Goal: Task Accomplishment & Management: Use online tool/utility

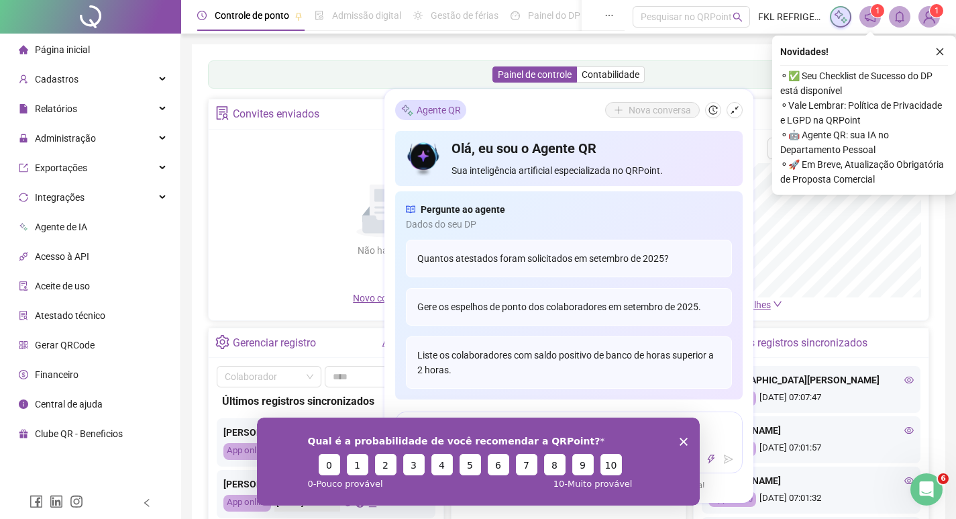
click at [681, 444] on icon "Encerrar pesquisa" at bounding box center [683, 441] width 8 height 8
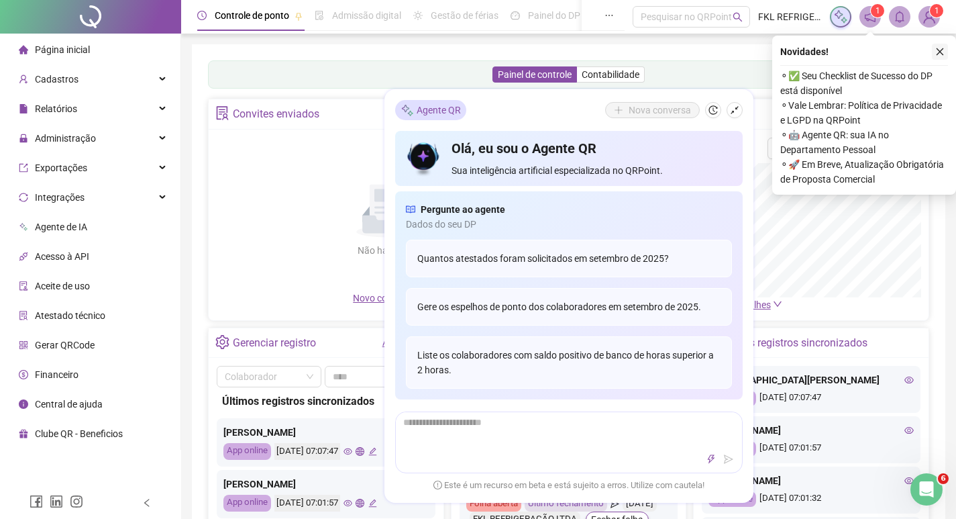
click at [939, 52] on icon "close" at bounding box center [940, 51] width 9 height 9
click at [737, 114] on icon "shrink" at bounding box center [734, 109] width 9 height 9
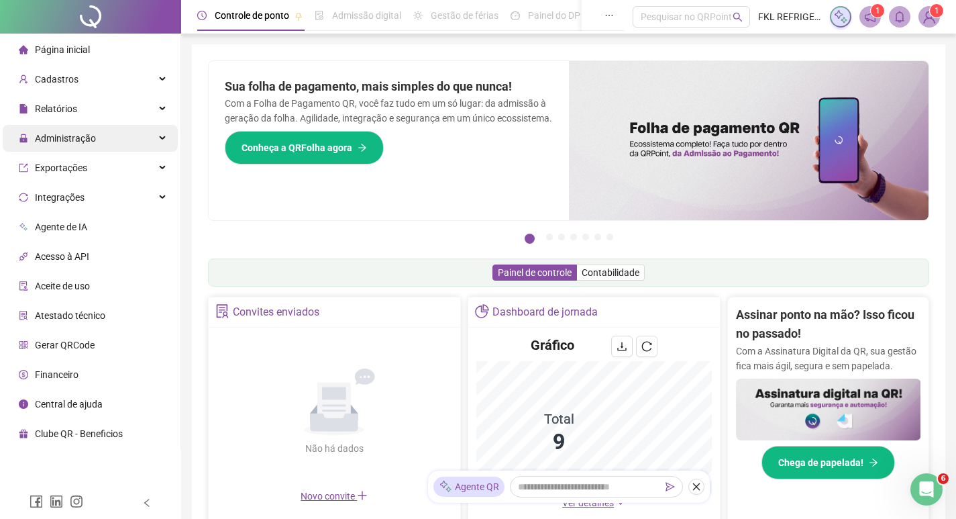
click at [50, 141] on span "Administração" at bounding box center [65, 138] width 61 height 11
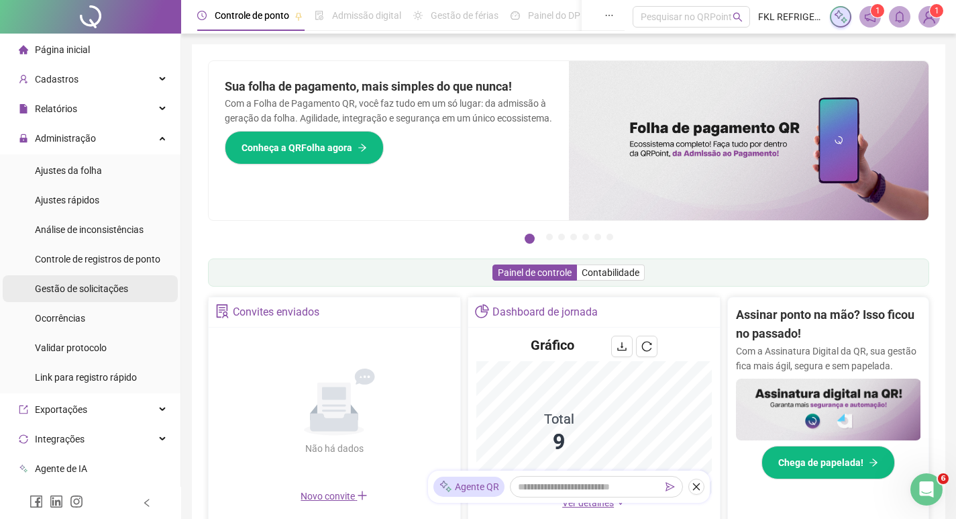
click at [76, 295] on div "Gestão de solicitações" at bounding box center [81, 288] width 93 height 27
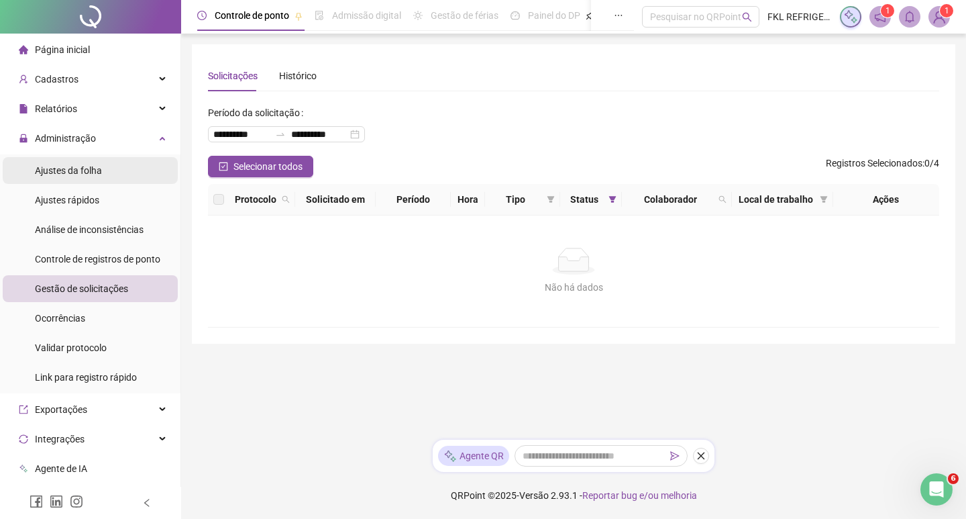
click at [63, 171] on span "Ajustes da folha" at bounding box center [68, 170] width 67 height 11
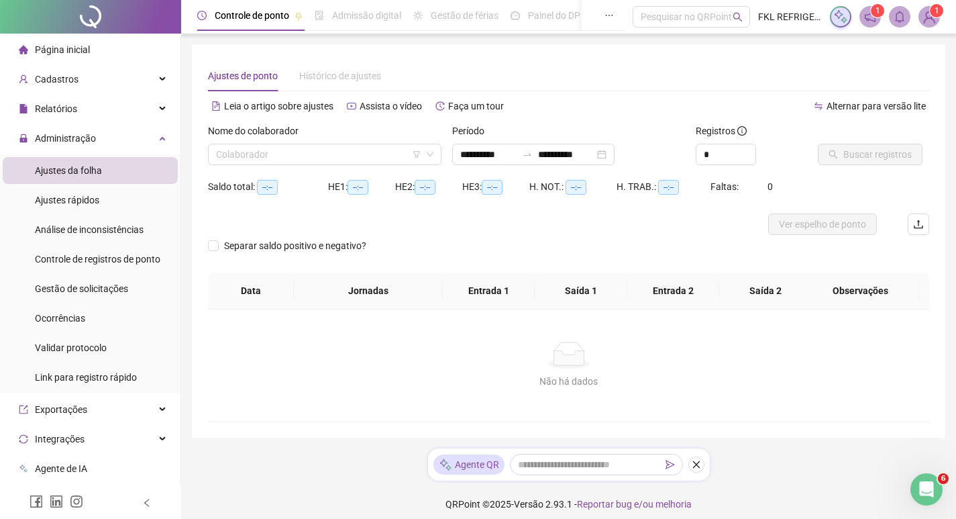
type input "**********"
click at [230, 158] on input "search" at bounding box center [318, 154] width 205 height 20
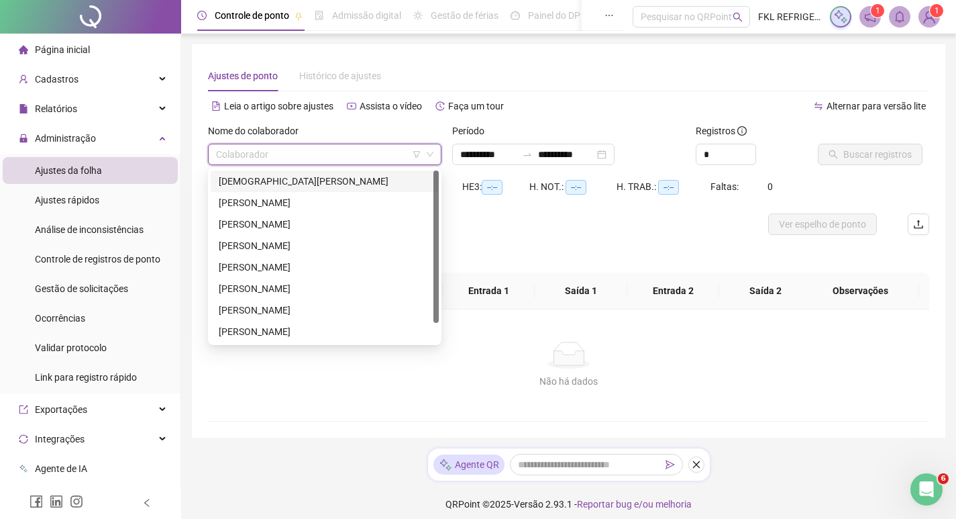
click at [241, 186] on div "[DEMOGRAPHIC_DATA][PERSON_NAME]" at bounding box center [325, 181] width 212 height 15
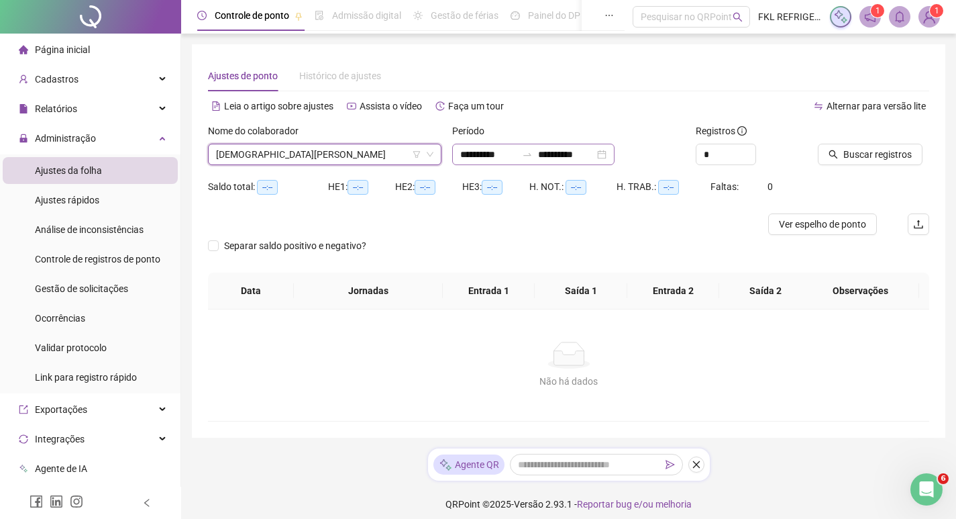
click at [615, 153] on div "**********" at bounding box center [533, 154] width 162 height 21
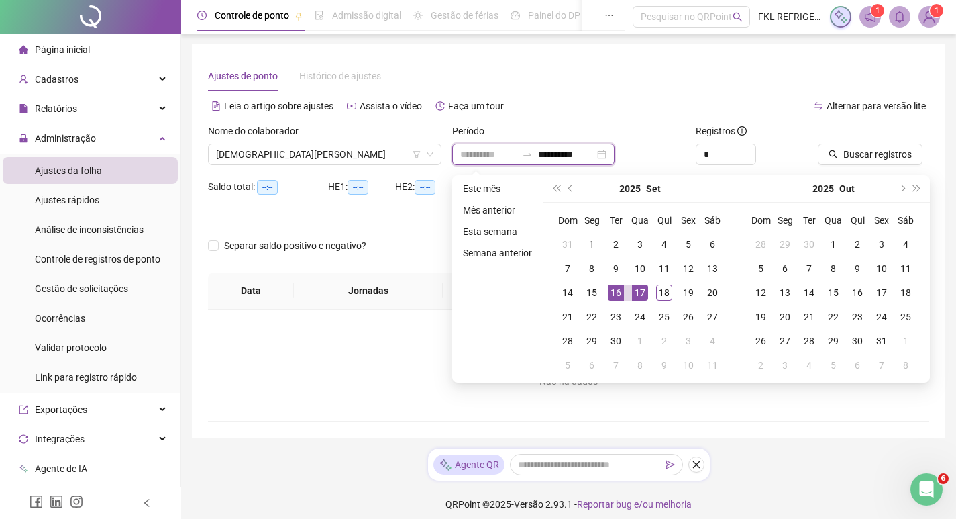
type input "**********"
click at [614, 289] on div "16" at bounding box center [616, 293] width 16 height 16
type input "**********"
click at [666, 293] on div "18" at bounding box center [664, 293] width 16 height 16
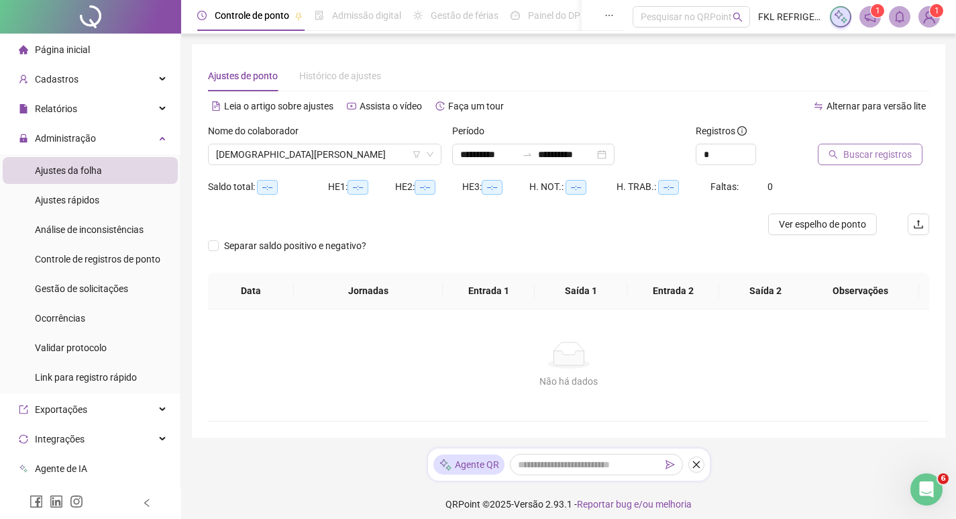
click at [873, 156] on span "Buscar registros" at bounding box center [878, 154] width 68 height 15
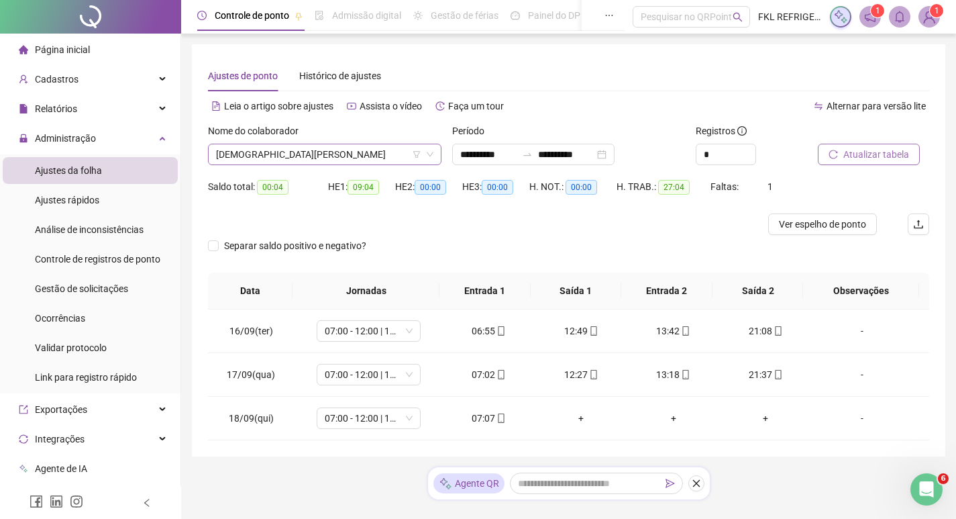
click at [345, 164] on span "[DEMOGRAPHIC_DATA][PERSON_NAME]" at bounding box center [324, 154] width 217 height 20
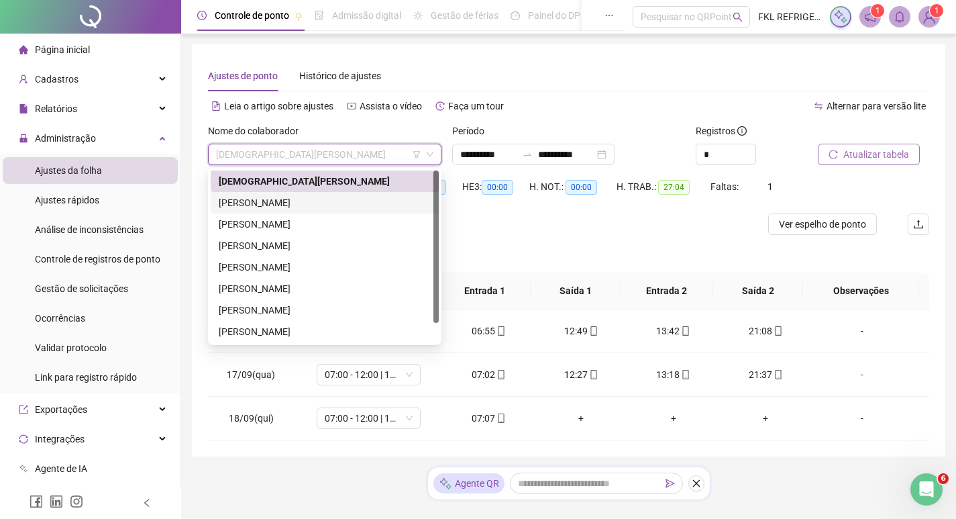
click at [275, 206] on div "[PERSON_NAME] [PERSON_NAME] [PERSON_NAME]" at bounding box center [325, 202] width 212 height 15
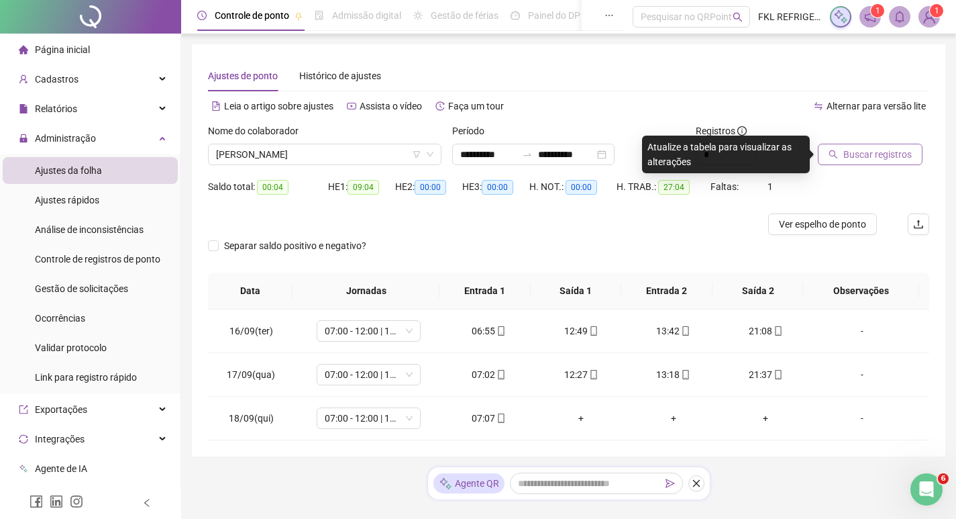
click at [887, 162] on button "Buscar registros" at bounding box center [870, 154] width 105 height 21
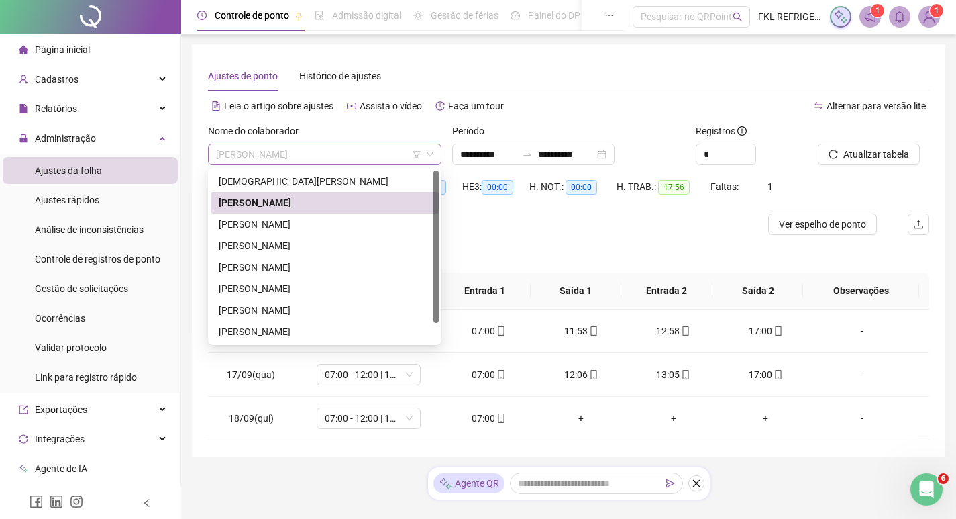
click at [370, 159] on span "[PERSON_NAME] [PERSON_NAME] [PERSON_NAME]" at bounding box center [324, 154] width 217 height 20
click at [285, 221] on div "[PERSON_NAME] [PERSON_NAME]" at bounding box center [325, 224] width 212 height 15
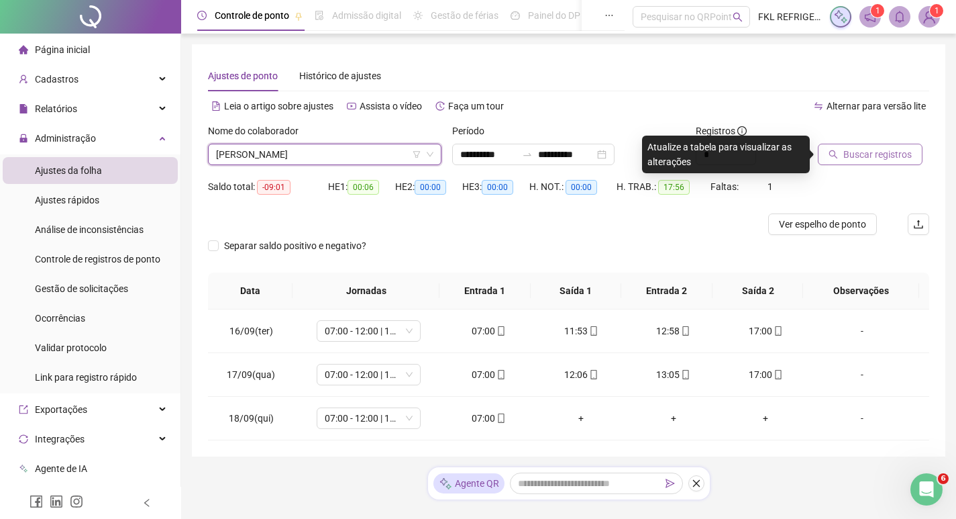
click at [840, 162] on button "Buscar registros" at bounding box center [870, 154] width 105 height 21
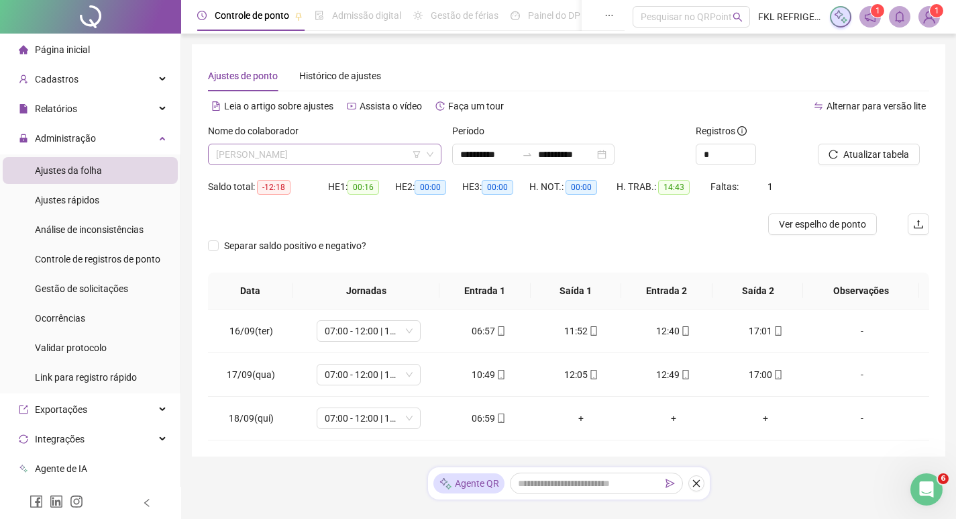
click at [364, 154] on span "[PERSON_NAME] [PERSON_NAME]" at bounding box center [324, 154] width 217 height 20
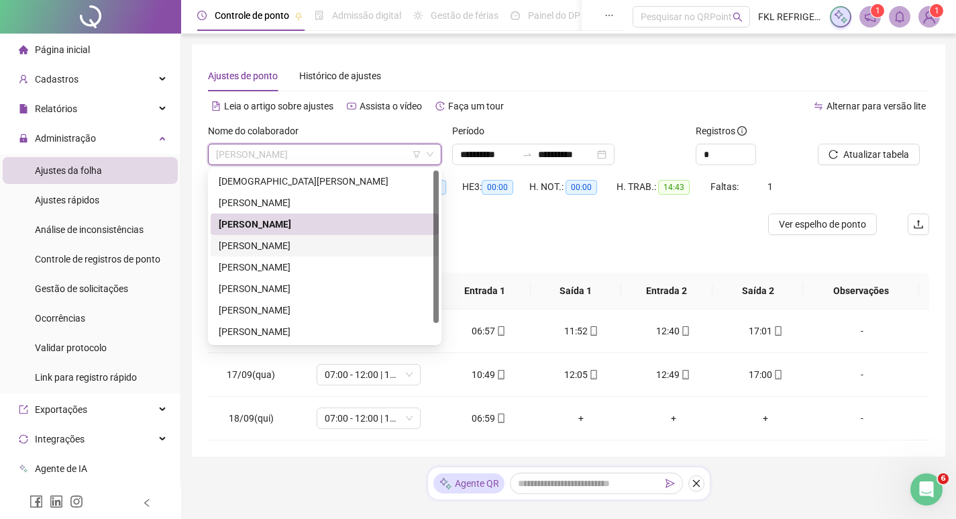
click at [290, 249] on div "GUILERME [PERSON_NAME] [PERSON_NAME]" at bounding box center [325, 245] width 212 height 15
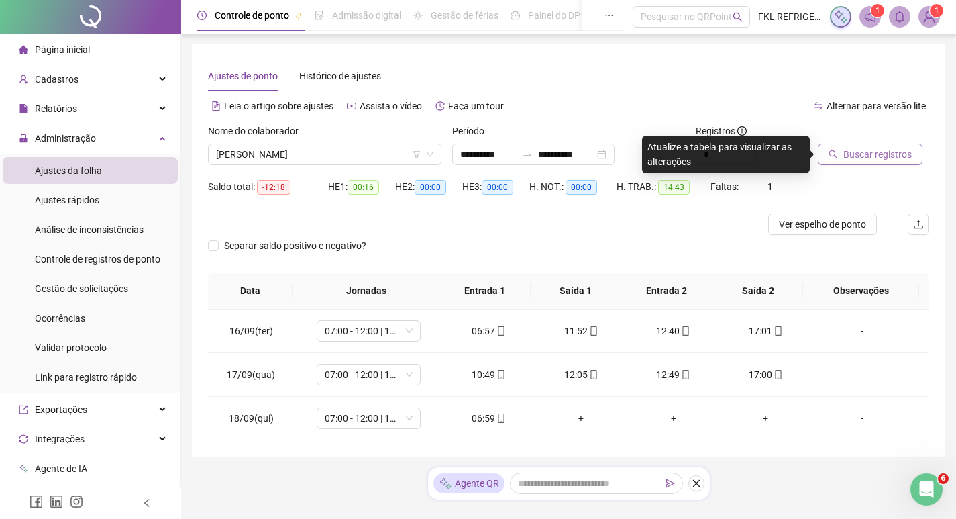
click at [856, 156] on span "Buscar registros" at bounding box center [878, 154] width 68 height 15
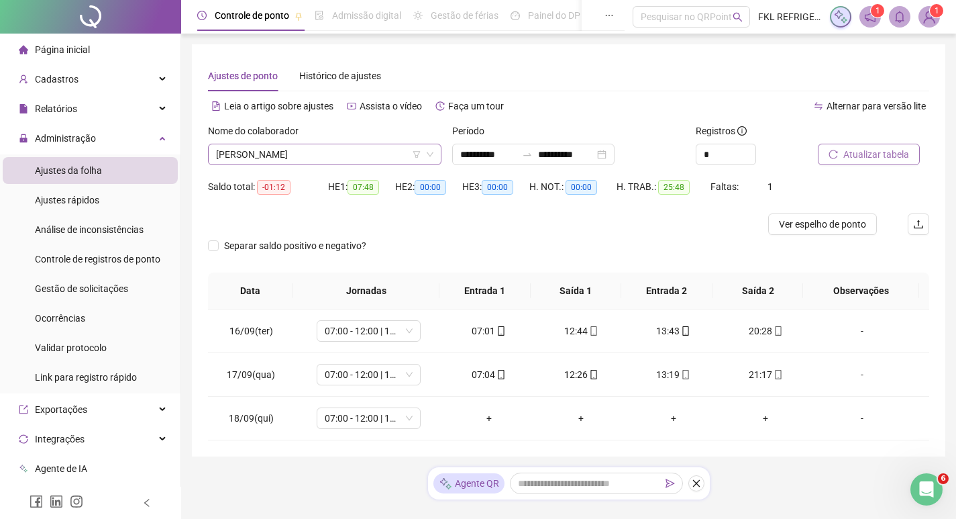
click at [342, 152] on span "GUILERME [PERSON_NAME] [PERSON_NAME]" at bounding box center [324, 154] width 217 height 20
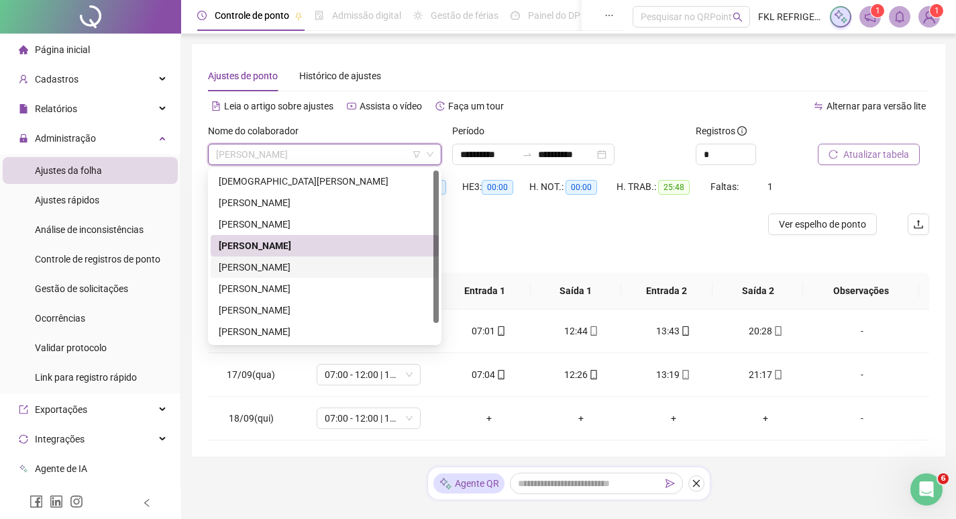
click at [279, 271] on div "[PERSON_NAME] [PERSON_NAME] [PERSON_NAME]" at bounding box center [325, 267] width 212 height 15
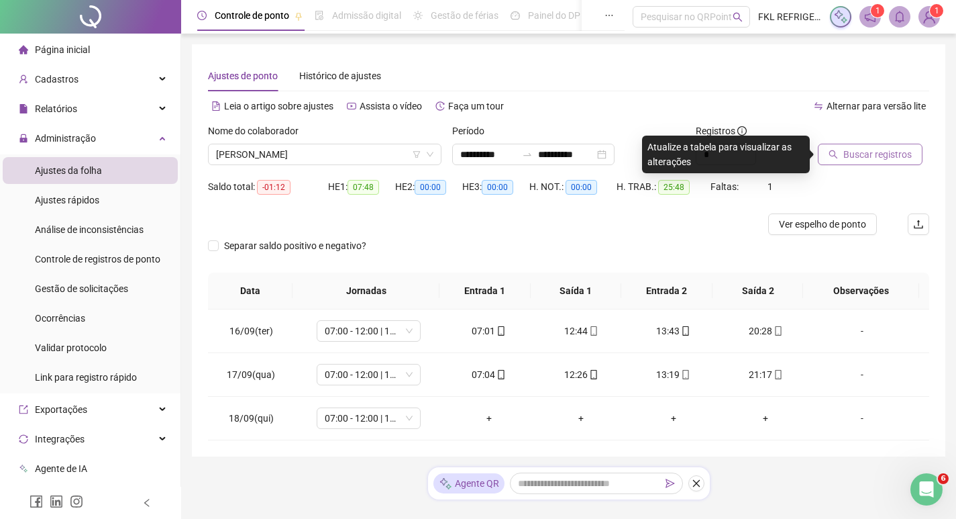
click at [860, 167] on div "Buscar registros" at bounding box center [874, 149] width 122 height 52
click at [864, 156] on span "Buscar registros" at bounding box center [878, 154] width 68 height 15
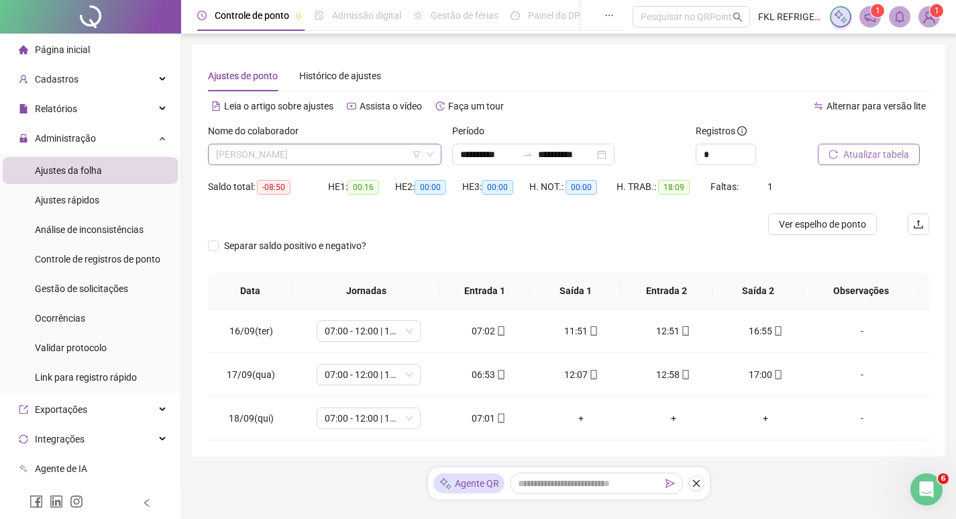
click at [372, 145] on span "[PERSON_NAME] [PERSON_NAME] [PERSON_NAME]" at bounding box center [324, 154] width 217 height 20
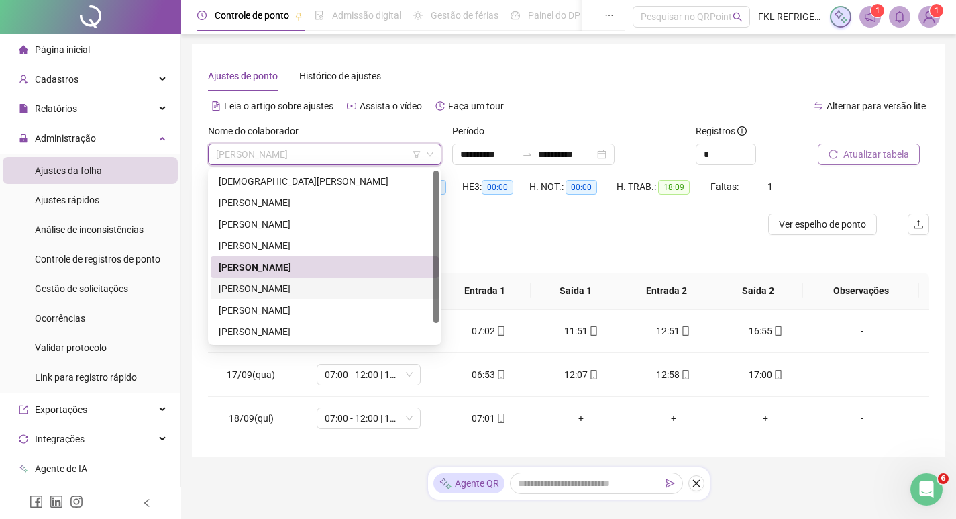
click at [231, 283] on div "[PERSON_NAME]" at bounding box center [325, 288] width 212 height 15
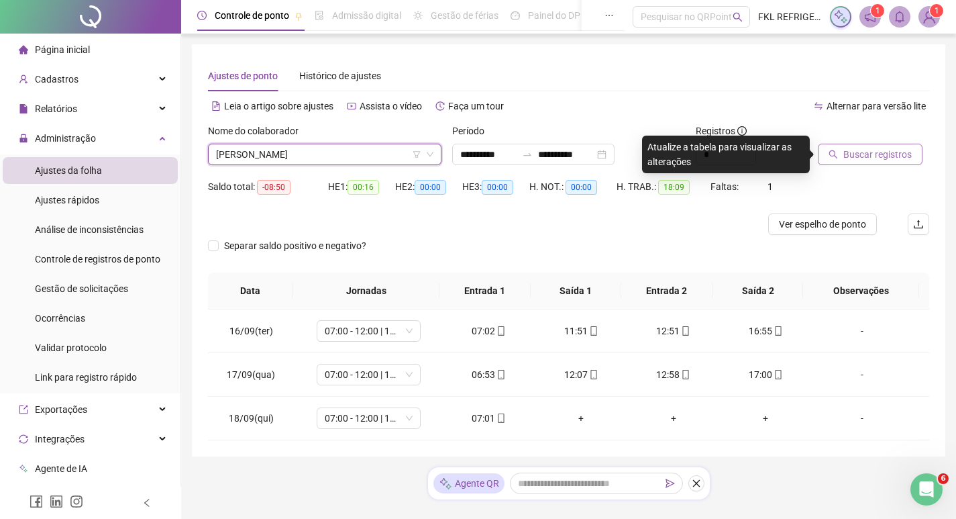
click at [846, 151] on span "Buscar registros" at bounding box center [878, 154] width 68 height 15
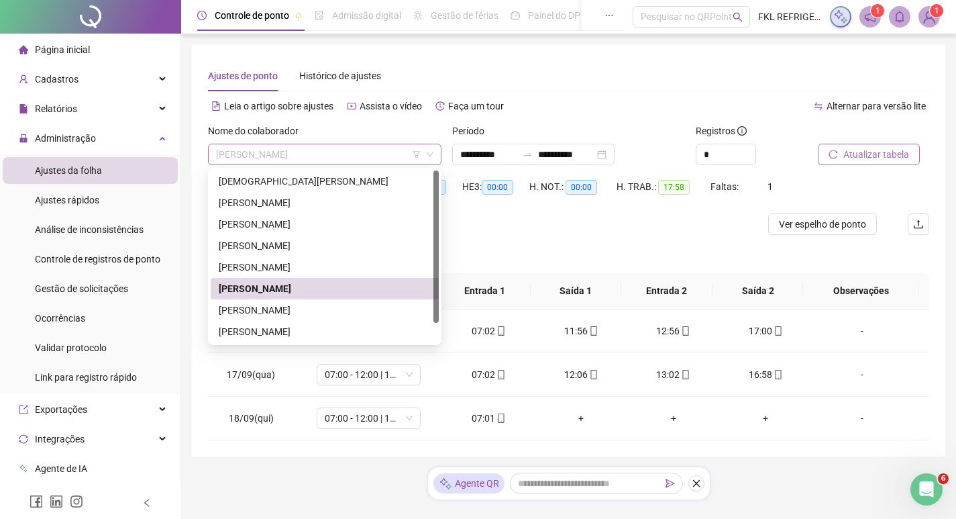
click at [362, 157] on span "[PERSON_NAME]" at bounding box center [324, 154] width 217 height 20
click at [240, 313] on div "[PERSON_NAME] [PERSON_NAME]" at bounding box center [325, 310] width 212 height 15
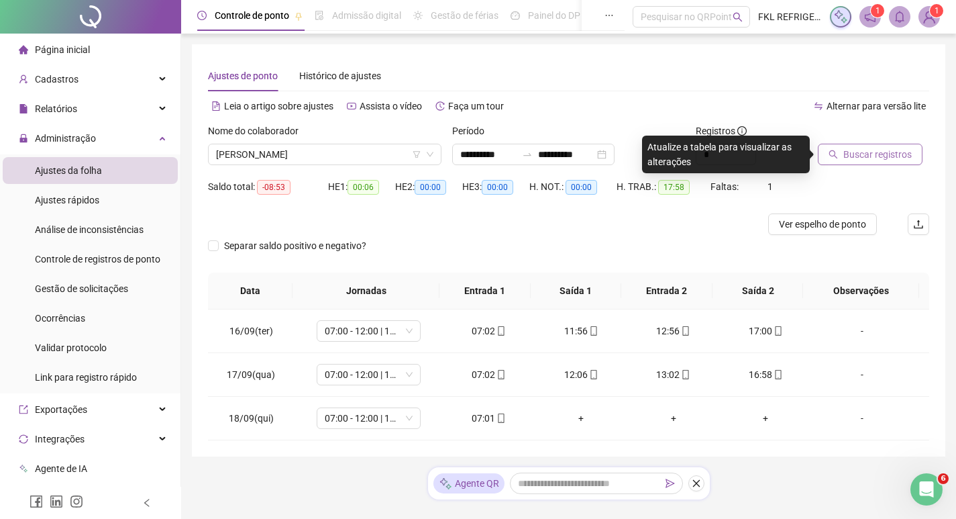
click at [853, 155] on span "Buscar registros" at bounding box center [878, 154] width 68 height 15
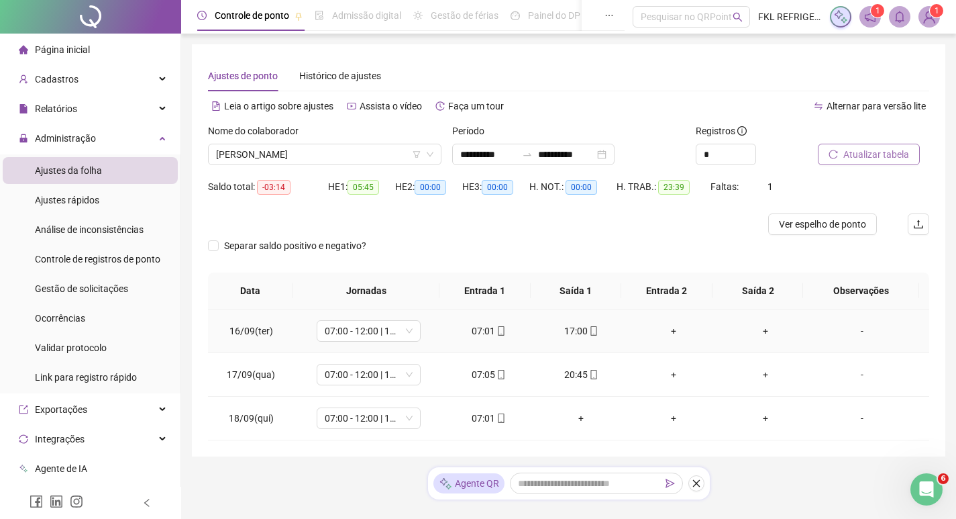
click at [667, 333] on div "+" at bounding box center [673, 330] width 71 height 15
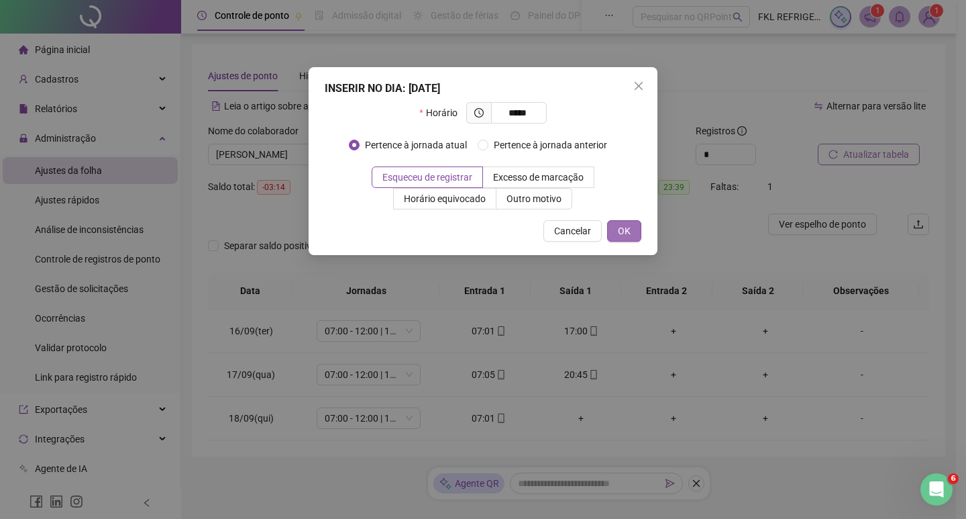
type input "*****"
click at [629, 230] on span "OK" at bounding box center [624, 230] width 13 height 15
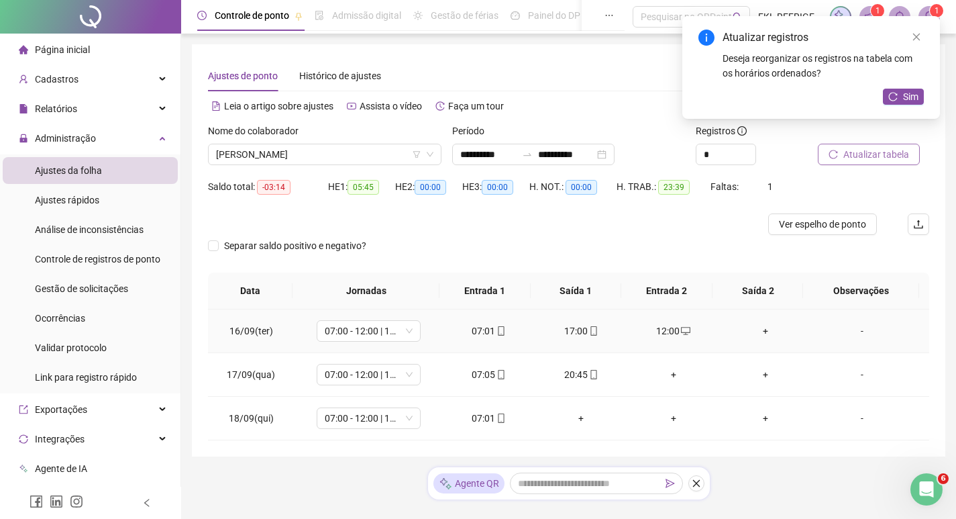
click at [756, 331] on div "+" at bounding box center [766, 330] width 71 height 15
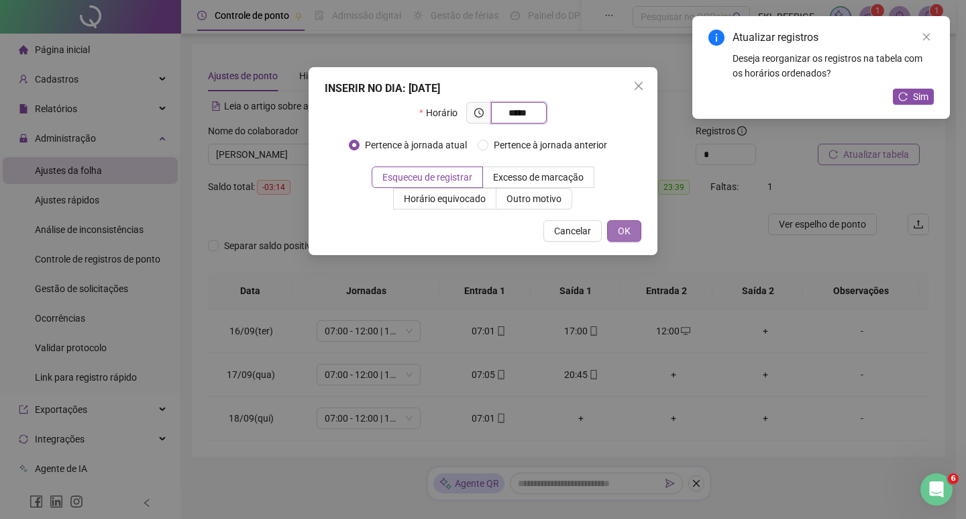
type input "*****"
click at [636, 228] on button "OK" at bounding box center [624, 230] width 34 height 21
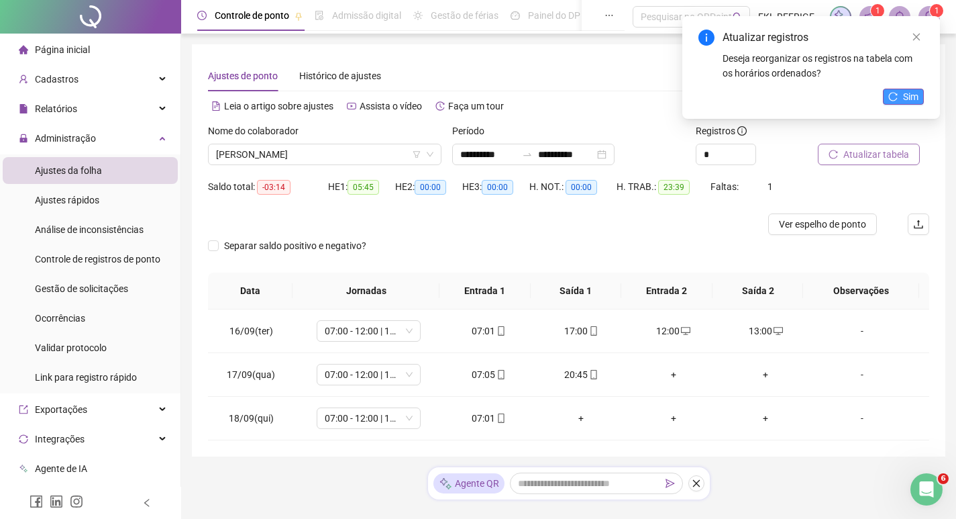
click at [904, 92] on span "Sim" at bounding box center [910, 96] width 15 height 15
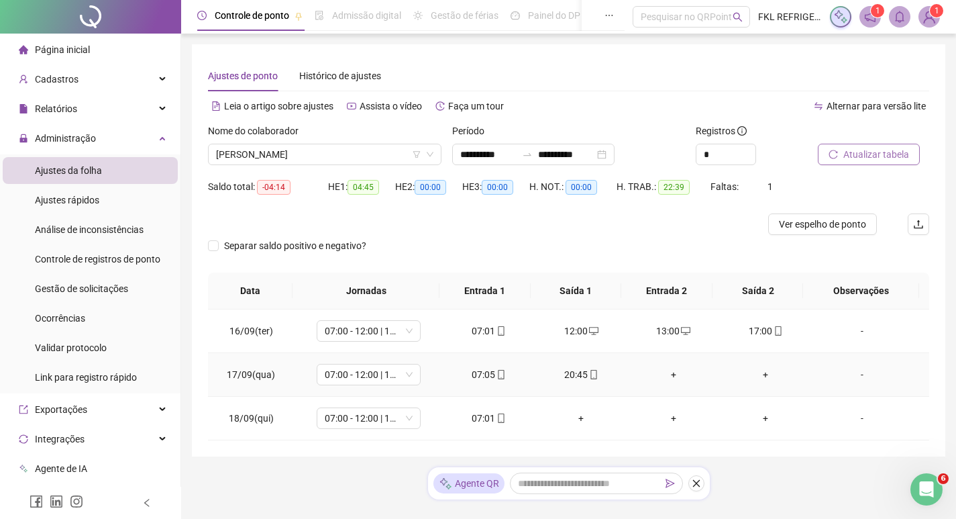
click at [666, 372] on div "+" at bounding box center [673, 374] width 71 height 15
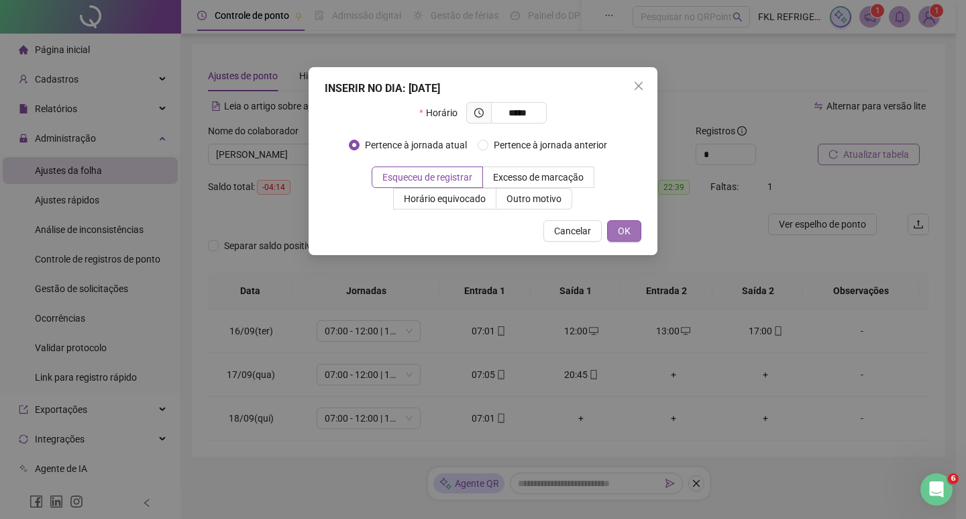
type input "*****"
click at [615, 225] on button "OK" at bounding box center [624, 230] width 34 height 21
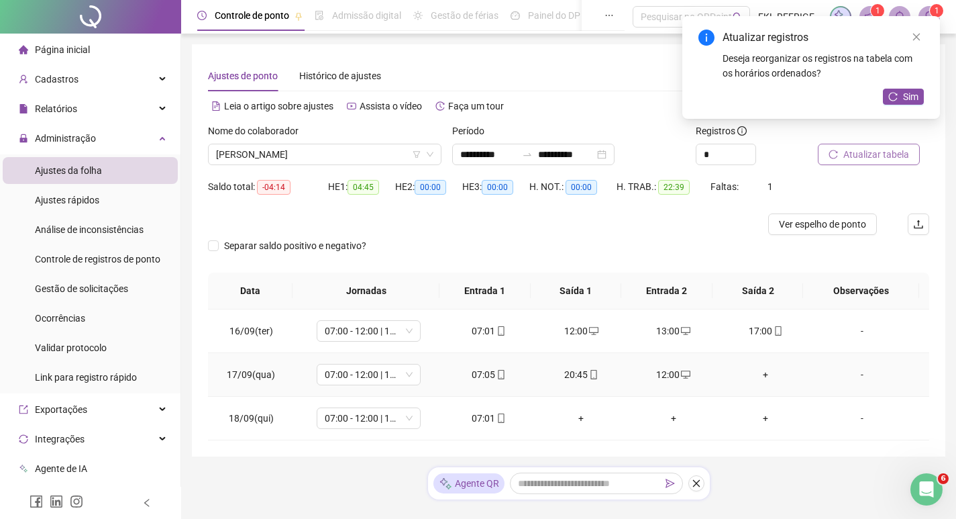
click at [760, 377] on div "+" at bounding box center [766, 374] width 71 height 15
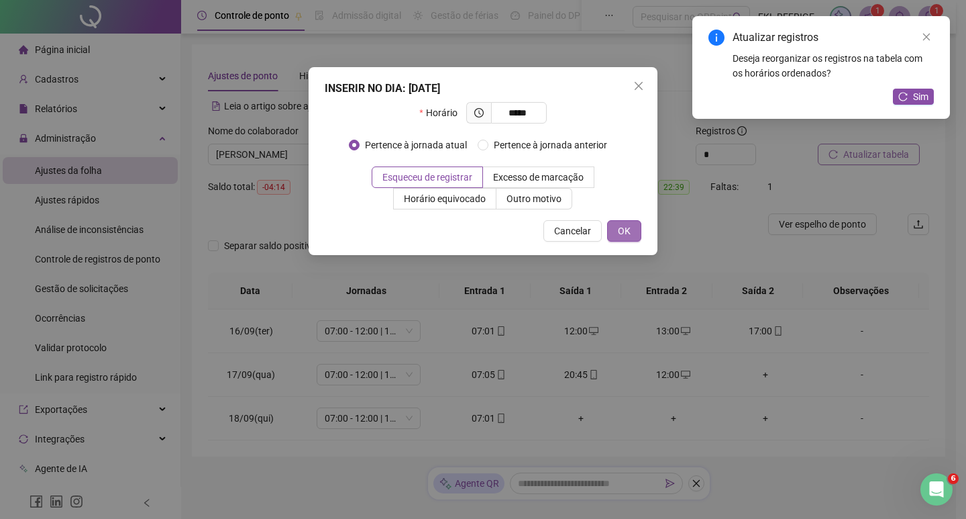
type input "*****"
drag, startPoint x: 632, startPoint y: 234, endPoint x: 745, endPoint y: 200, distance: 117.6
click at [632, 233] on button "OK" at bounding box center [624, 230] width 34 height 21
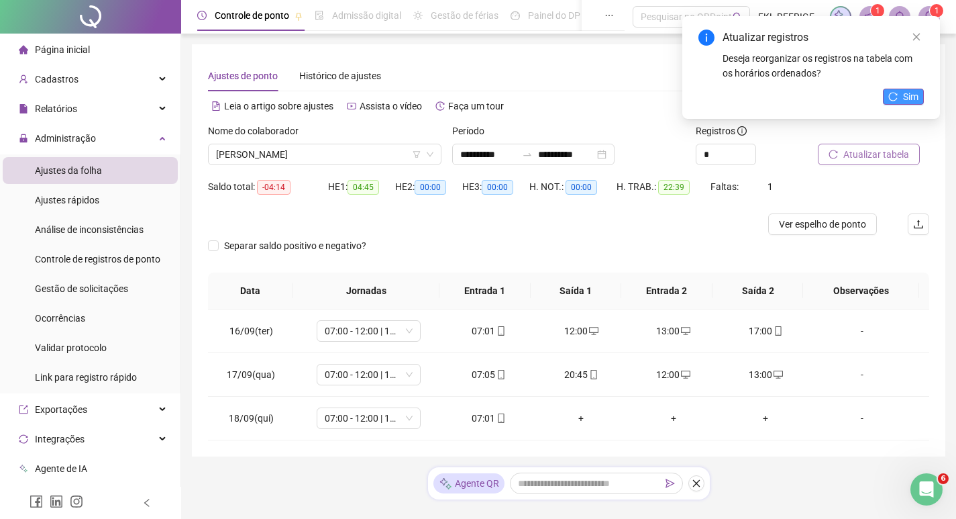
click at [909, 98] on span "Sim" at bounding box center [910, 96] width 15 height 15
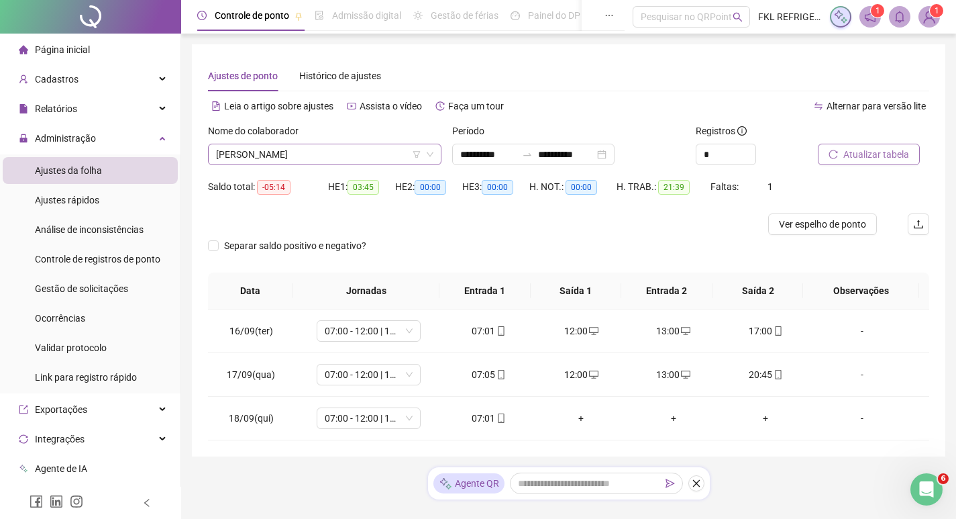
click at [332, 151] on span "[PERSON_NAME] [PERSON_NAME]" at bounding box center [324, 154] width 217 height 20
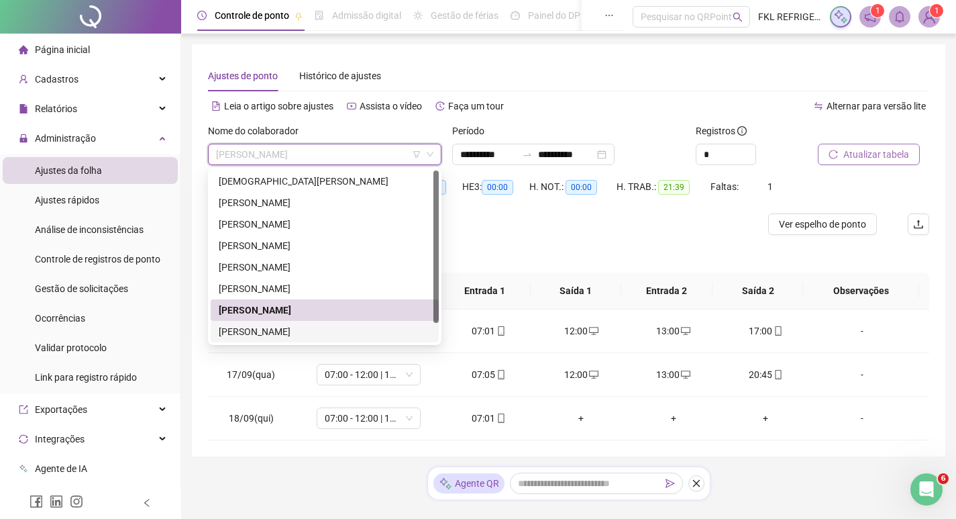
click at [263, 333] on div "[PERSON_NAME] DOS [PERSON_NAME]" at bounding box center [325, 331] width 212 height 15
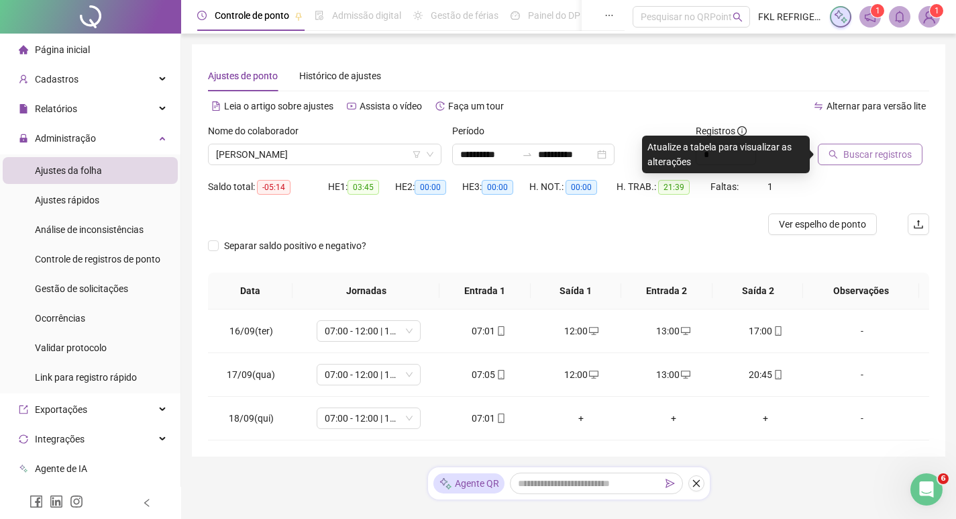
click at [866, 154] on span "Buscar registros" at bounding box center [878, 154] width 68 height 15
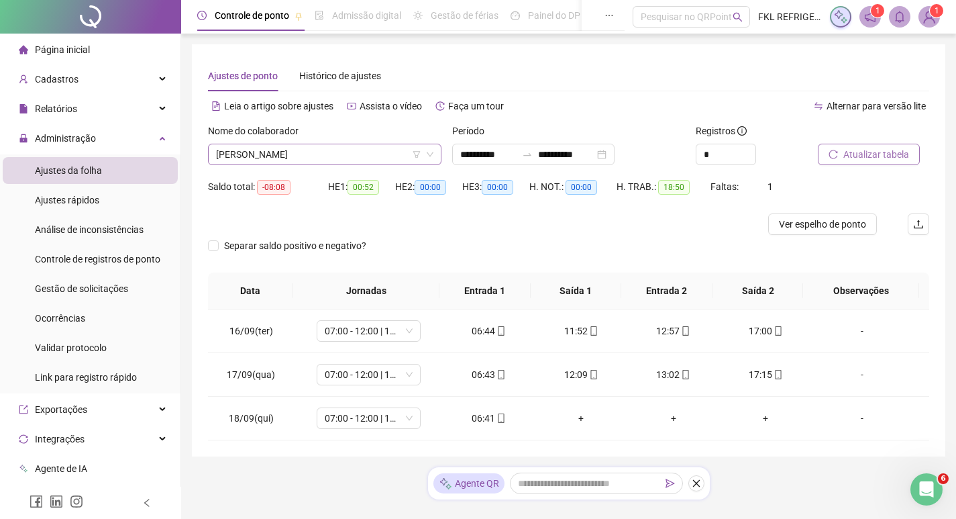
click at [362, 154] on span "[PERSON_NAME] DOS [PERSON_NAME]" at bounding box center [324, 154] width 217 height 20
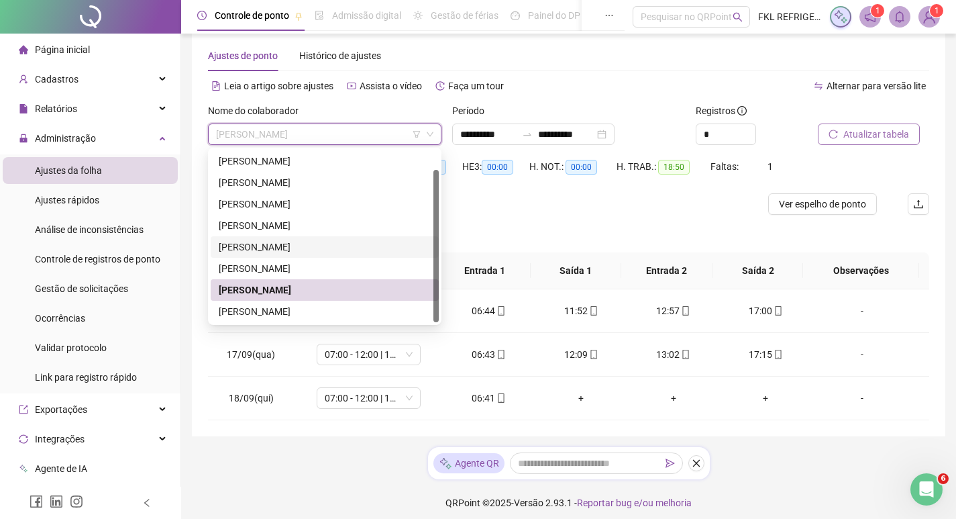
scroll to position [28, 0]
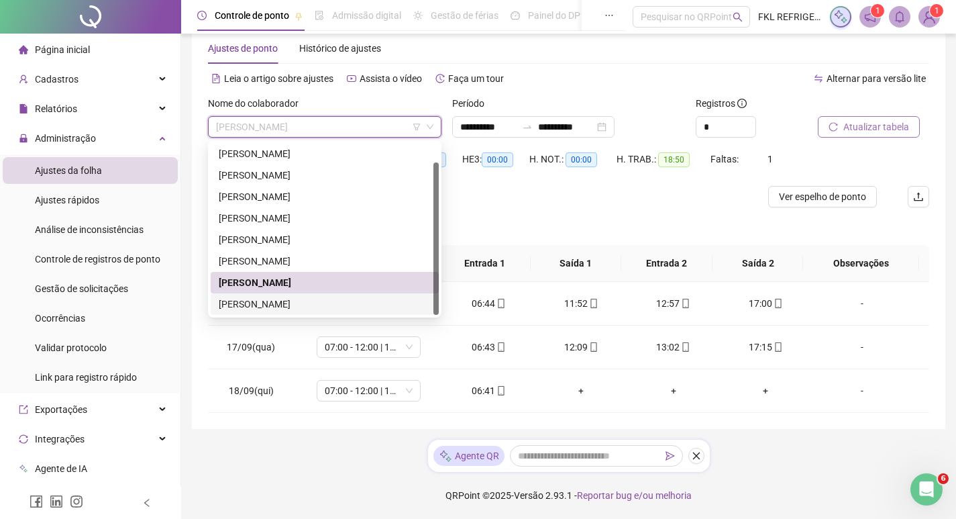
click at [249, 310] on div "[PERSON_NAME]" at bounding box center [325, 304] width 212 height 15
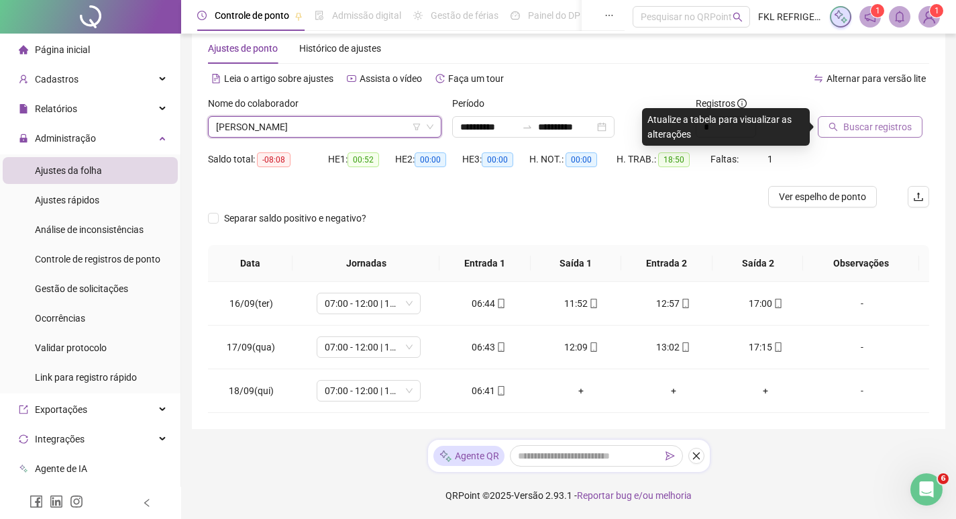
click at [862, 132] on span "Buscar registros" at bounding box center [878, 126] width 68 height 15
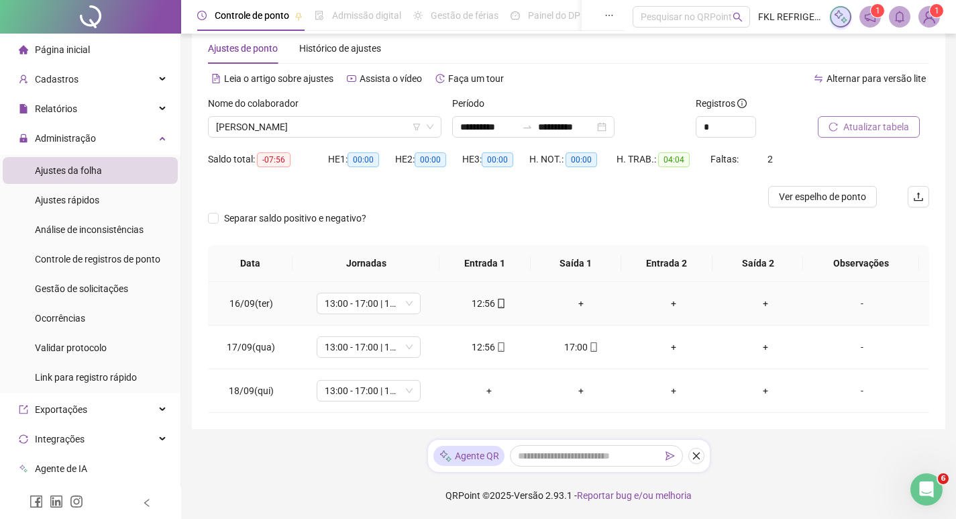
click at [577, 304] on div "+" at bounding box center [581, 303] width 71 height 15
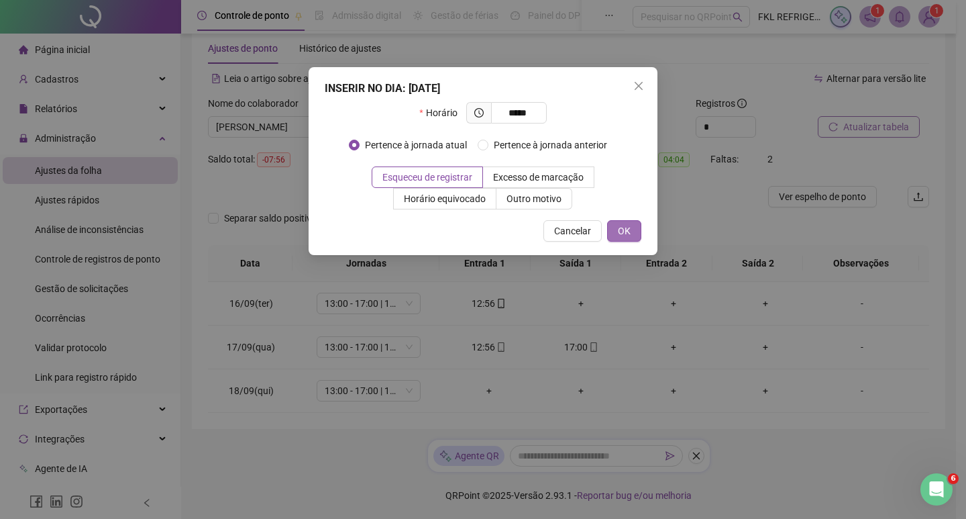
type input "*****"
click at [630, 236] on span "OK" at bounding box center [624, 230] width 13 height 15
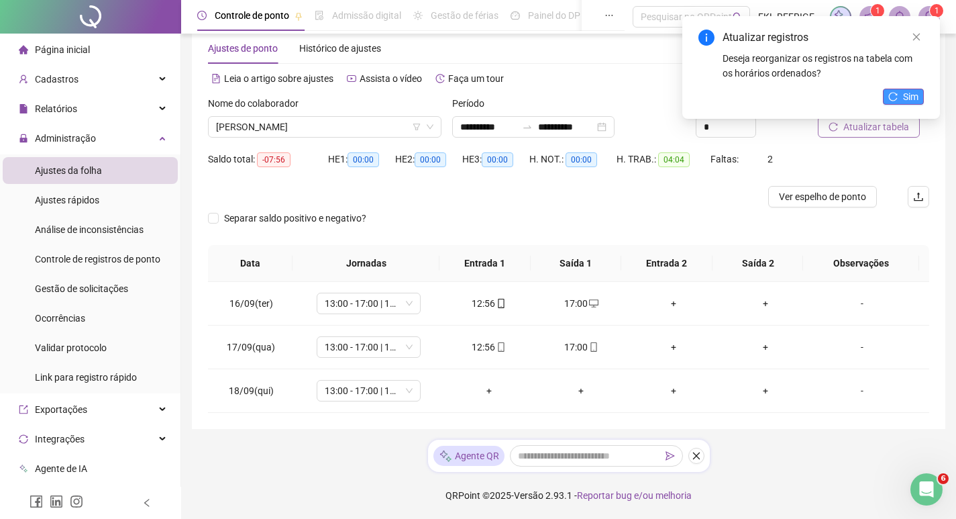
click at [907, 94] on span "Sim" at bounding box center [910, 96] width 15 height 15
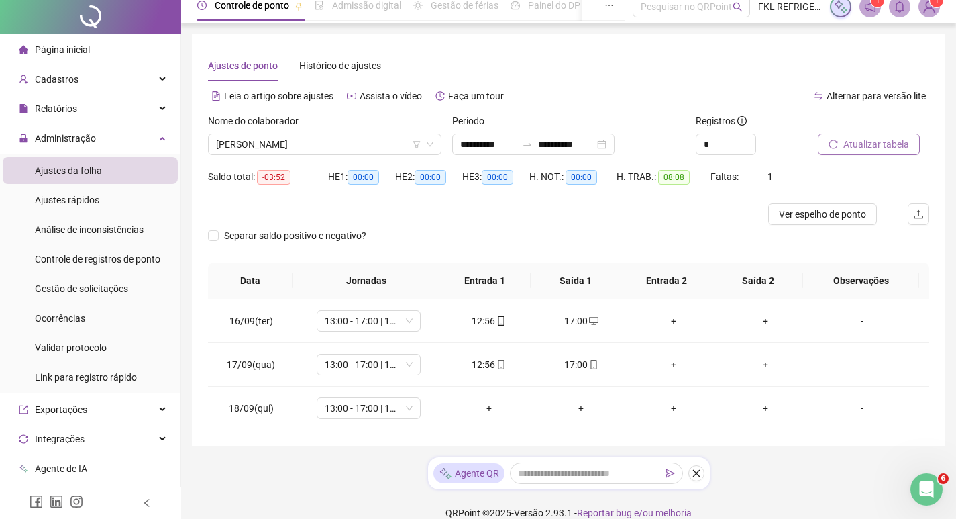
scroll to position [0, 0]
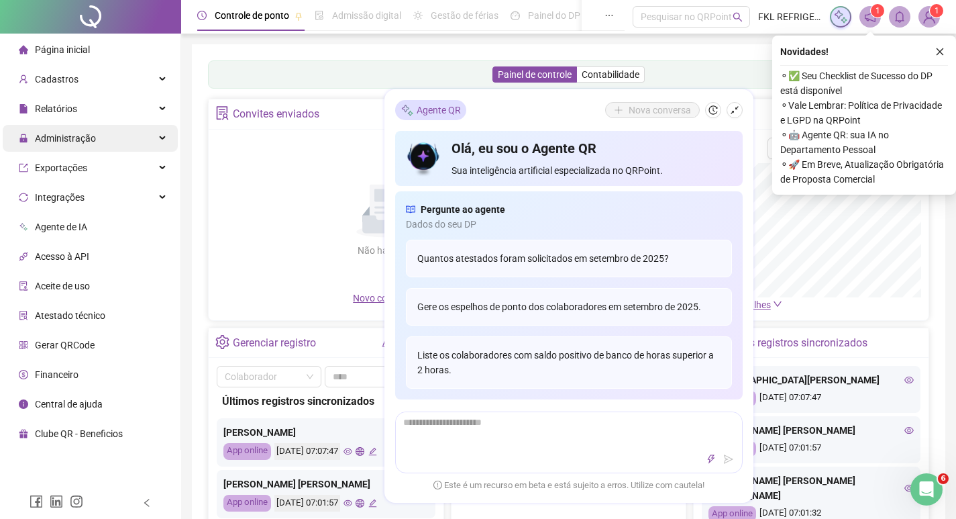
click at [52, 138] on span "Administração" at bounding box center [65, 138] width 61 height 11
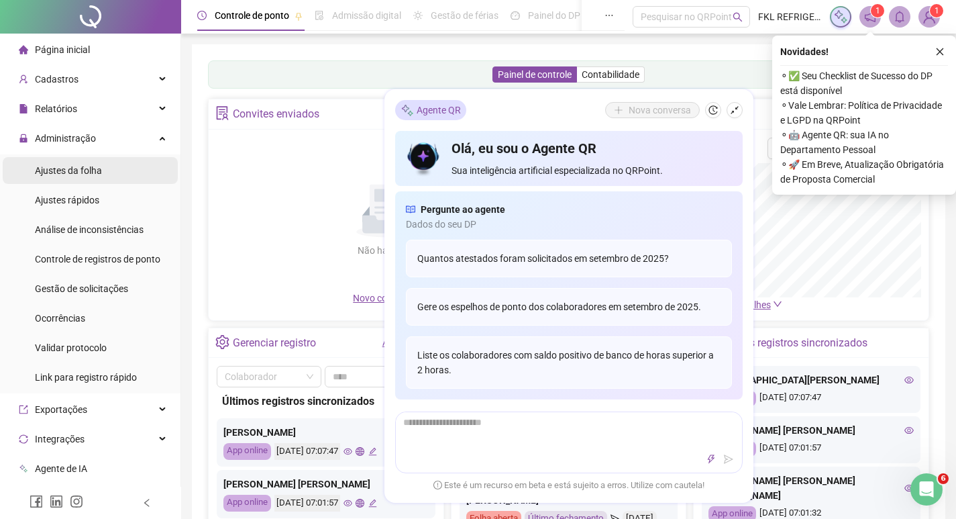
click at [56, 174] on span "Ajustes da folha" at bounding box center [68, 170] width 67 height 11
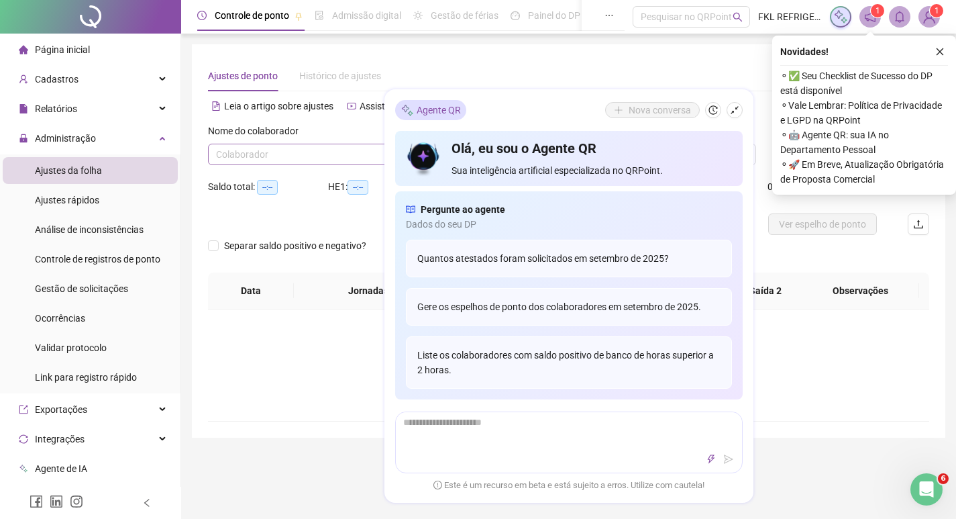
click at [221, 153] on input "search" at bounding box center [318, 154] width 205 height 20
click at [732, 110] on icon "shrink" at bounding box center [734, 109] width 9 height 9
type input "**********"
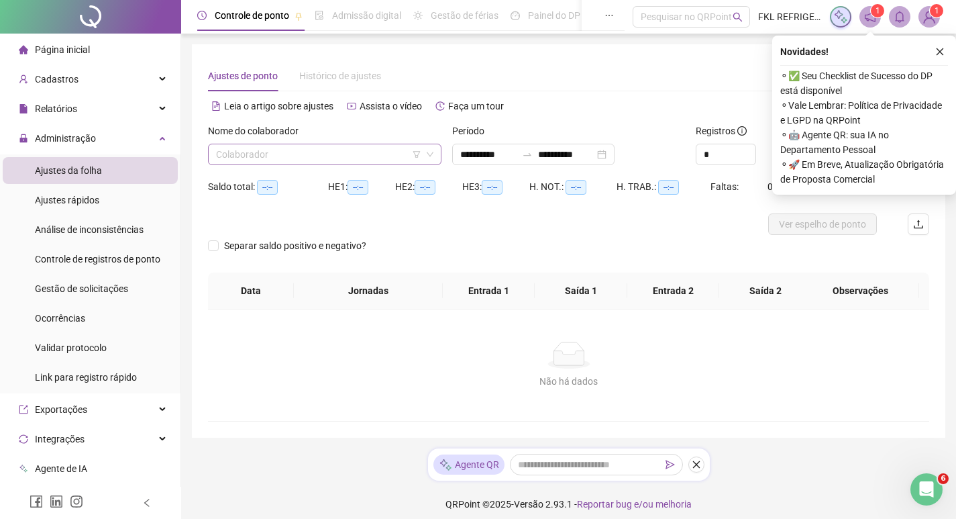
click at [305, 158] on input "search" at bounding box center [318, 154] width 205 height 20
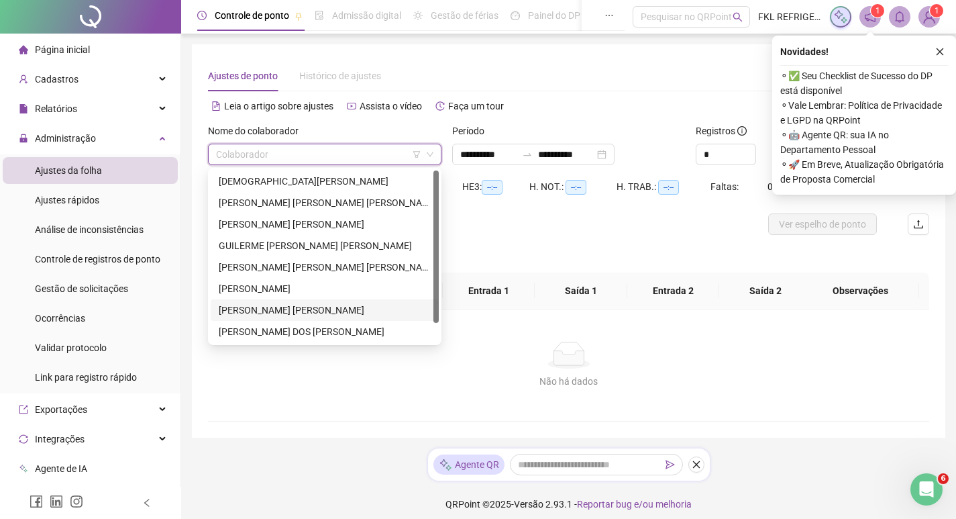
click at [264, 310] on div "[PERSON_NAME] [PERSON_NAME]" at bounding box center [325, 310] width 212 height 15
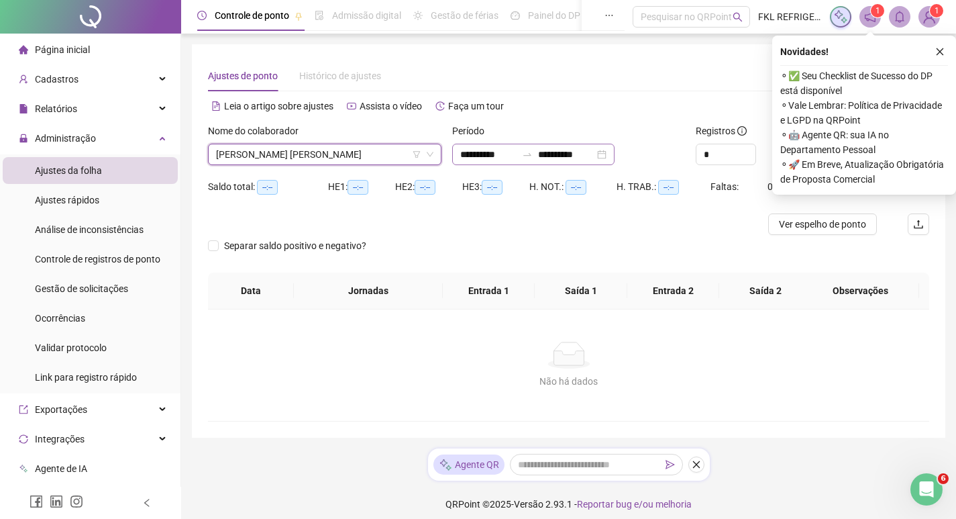
click at [615, 155] on div "**********" at bounding box center [533, 154] width 162 height 21
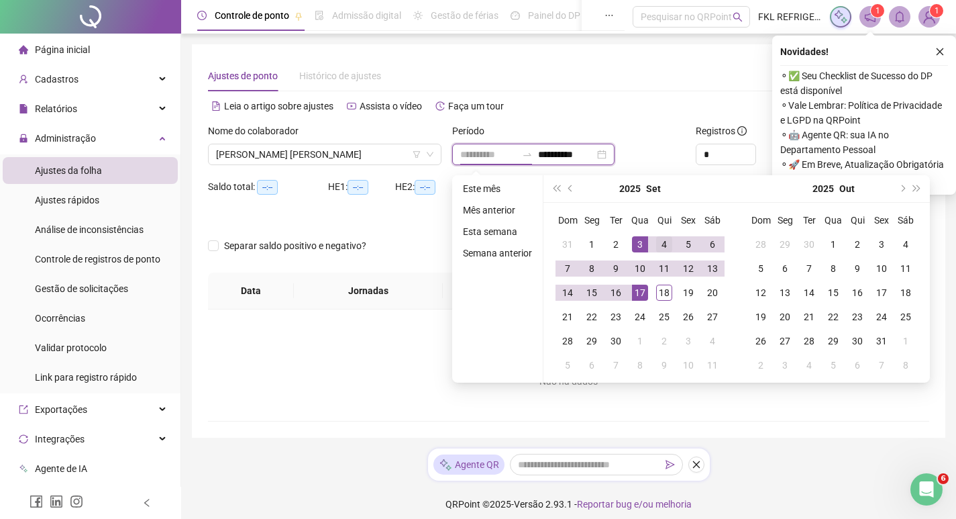
type input "**********"
click at [659, 246] on div "4" at bounding box center [664, 244] width 16 height 16
type input "**********"
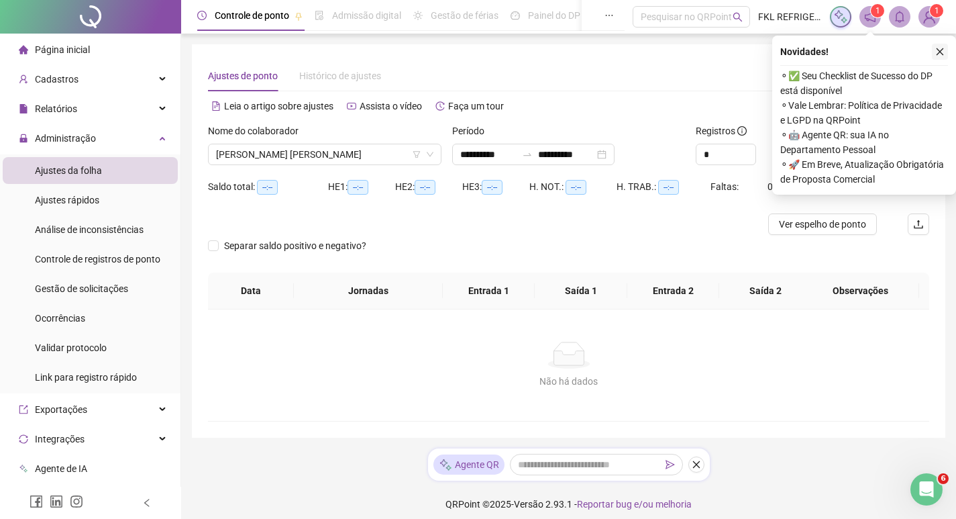
click at [945, 51] on button "button" at bounding box center [940, 52] width 16 height 16
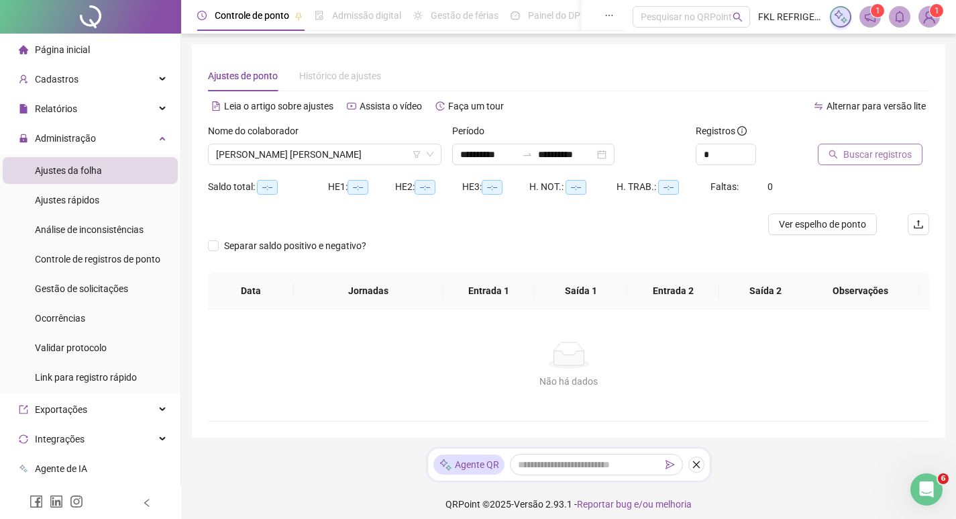
click at [886, 158] on span "Buscar registros" at bounding box center [878, 154] width 68 height 15
